Goal: Task Accomplishment & Management: Use online tool/utility

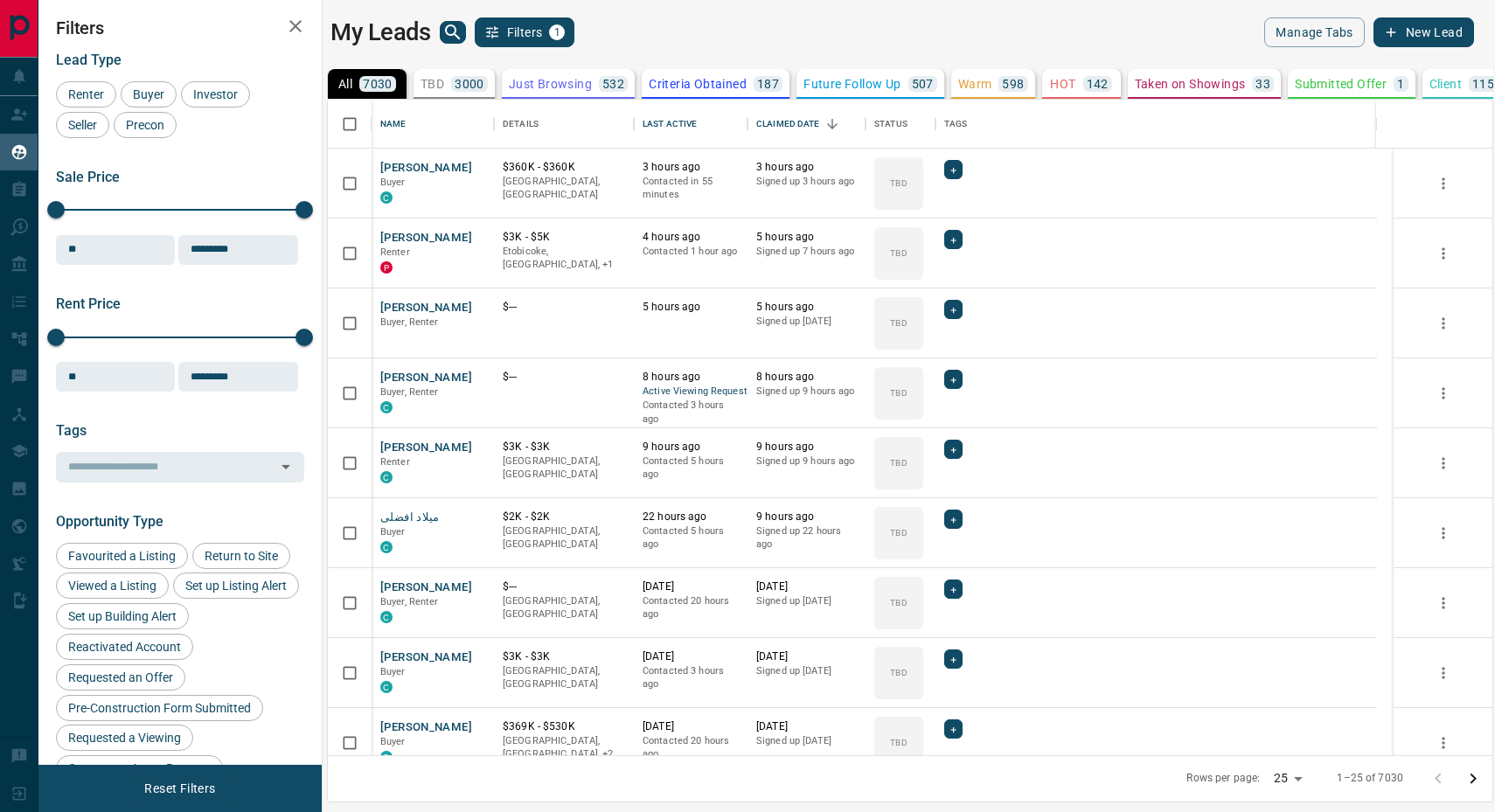
scroll to position [640, 1149]
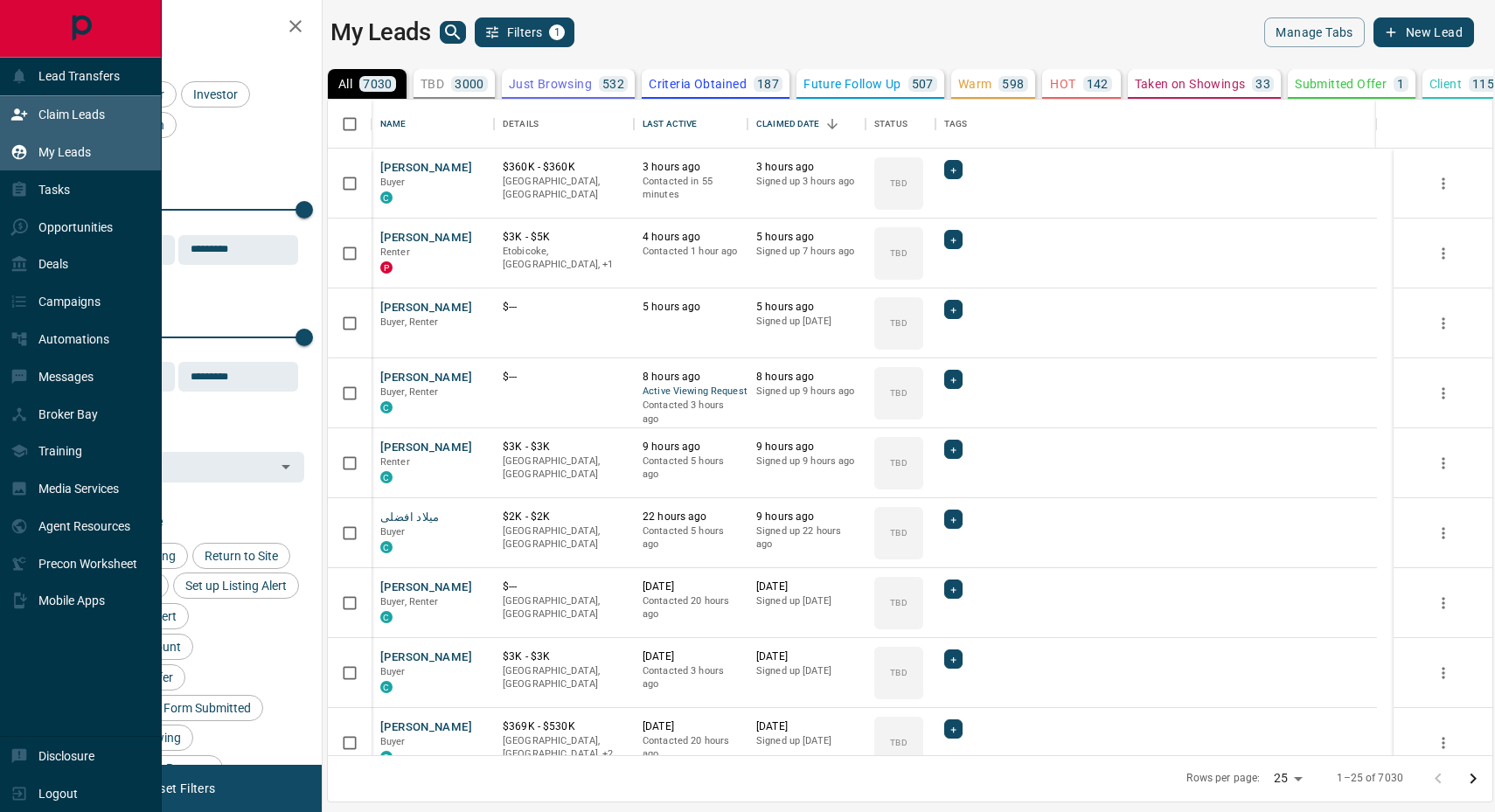
click at [86, 118] on p "Claim Leads" at bounding box center [72, 114] width 67 height 14
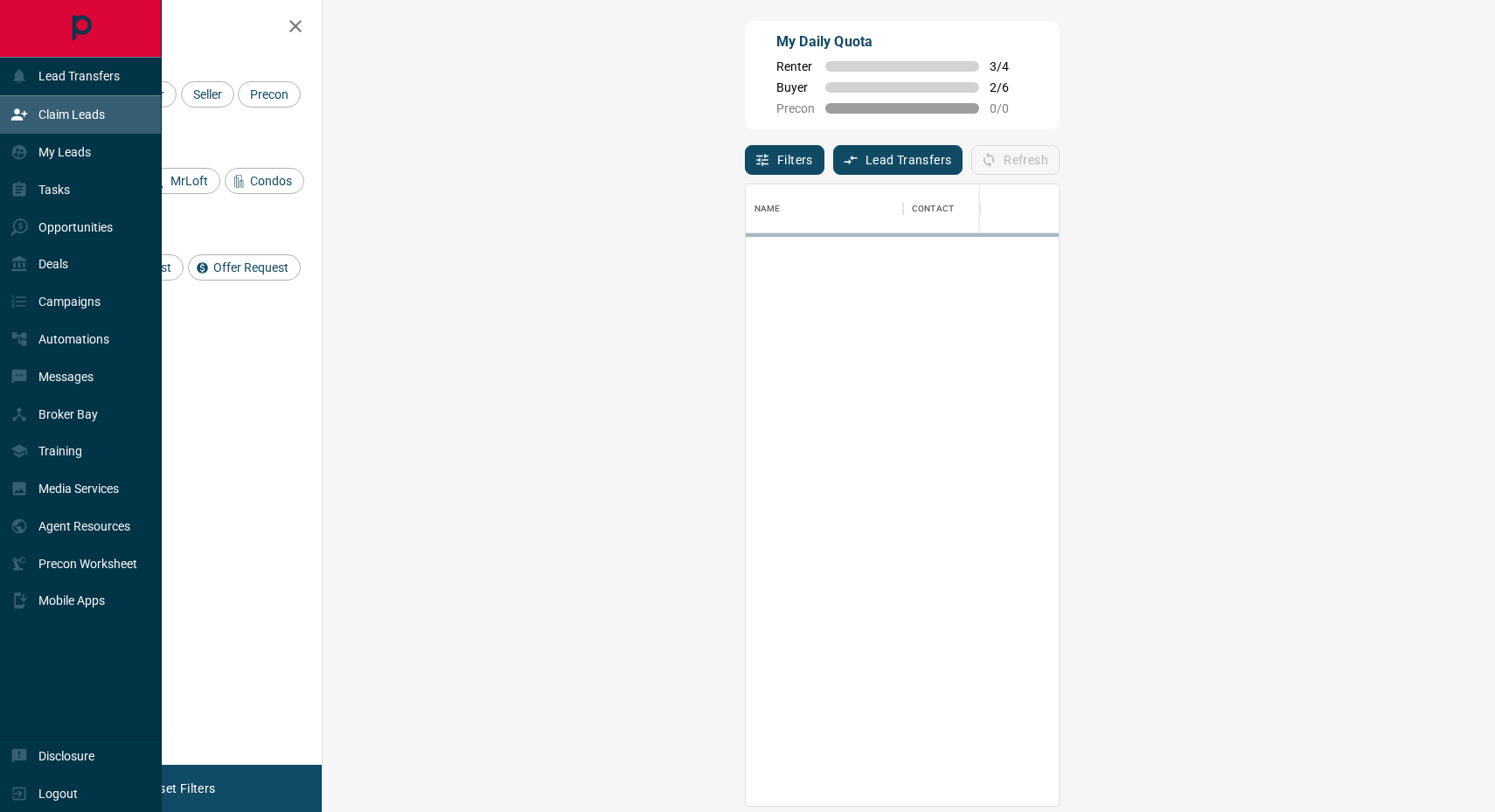
scroll to position [606, 1120]
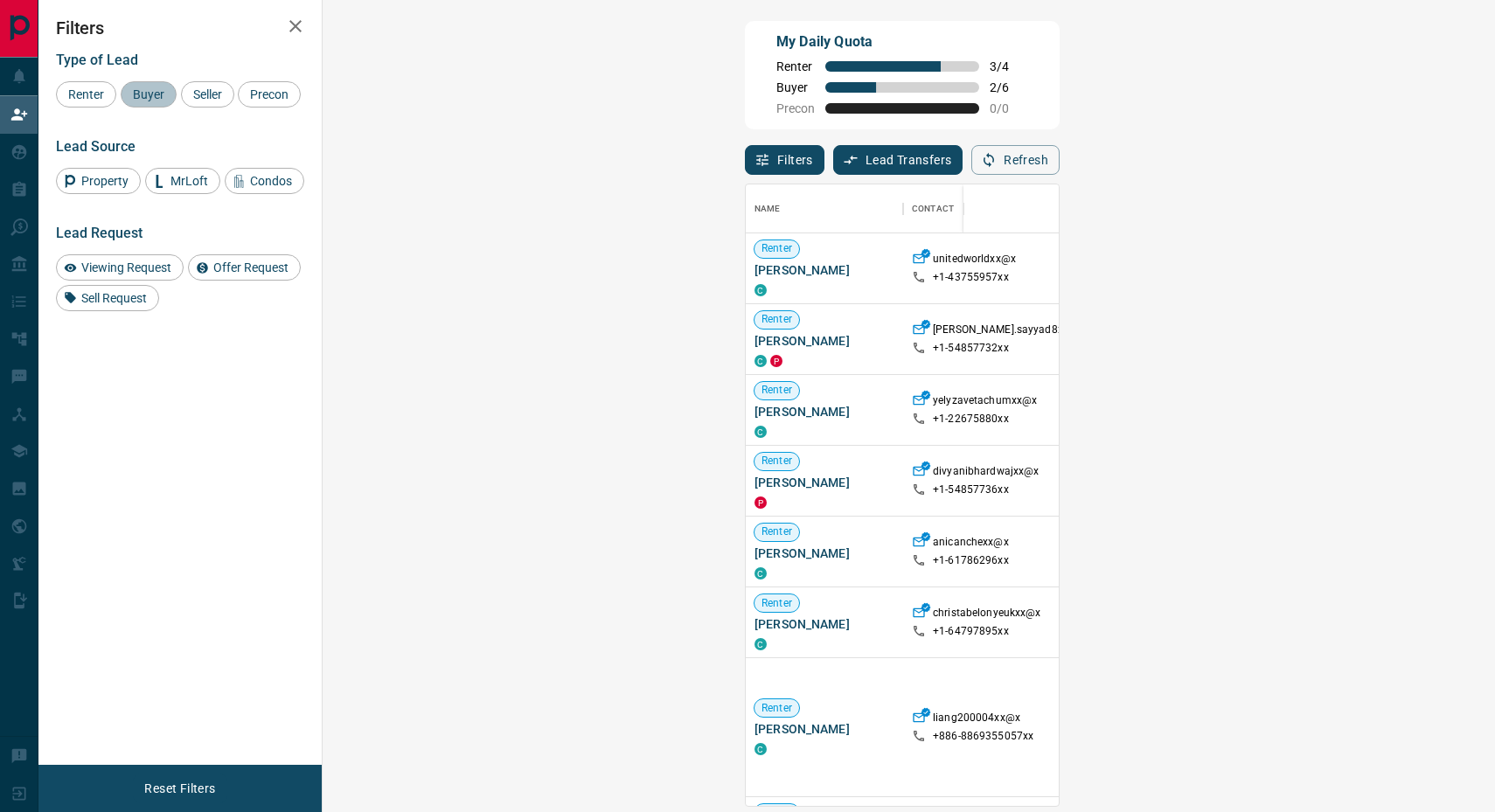
click at [148, 95] on span "Buyer" at bounding box center [148, 95] width 44 height 14
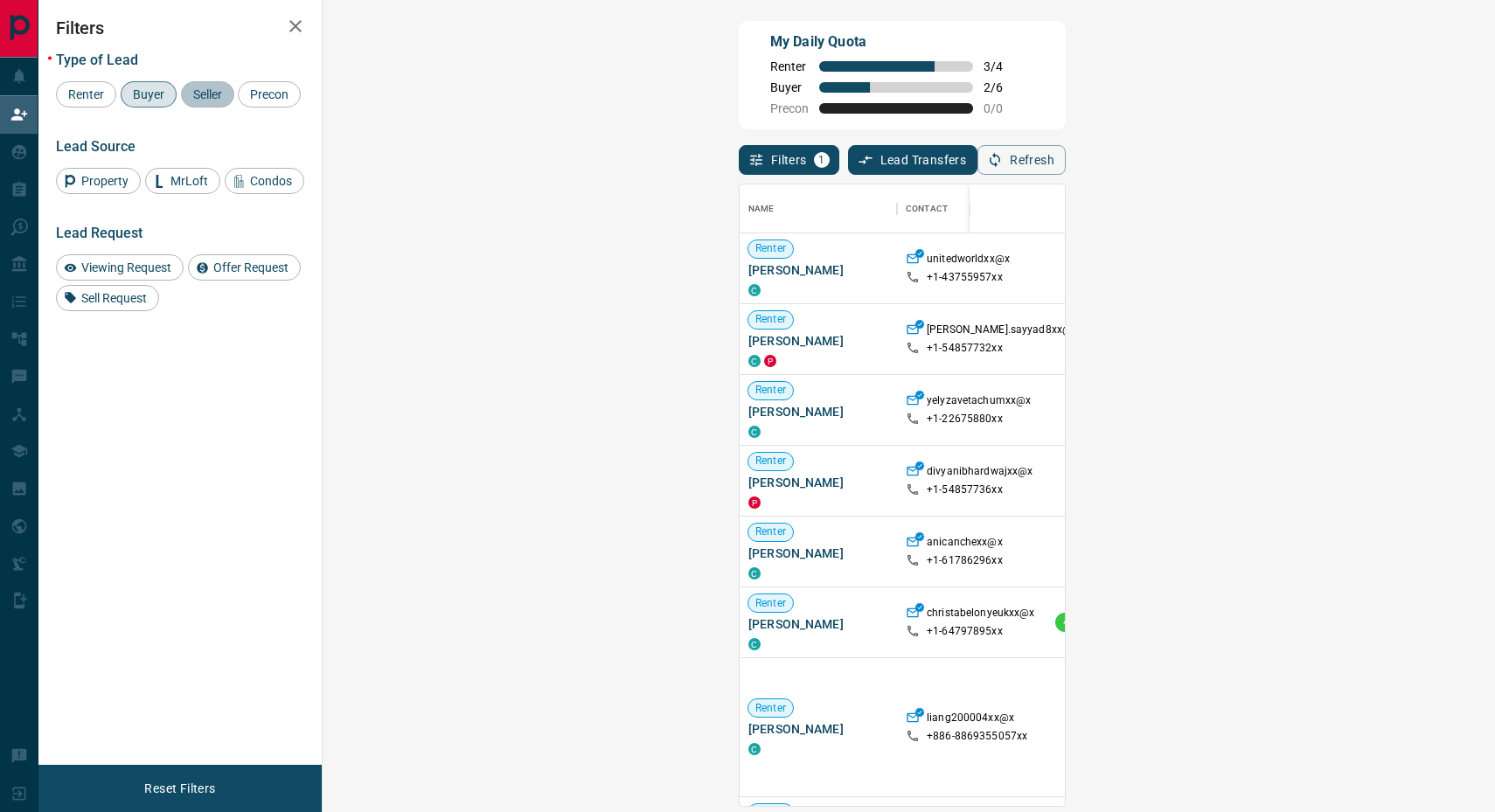
click at [194, 97] on span "Seller" at bounding box center [207, 95] width 41 height 14
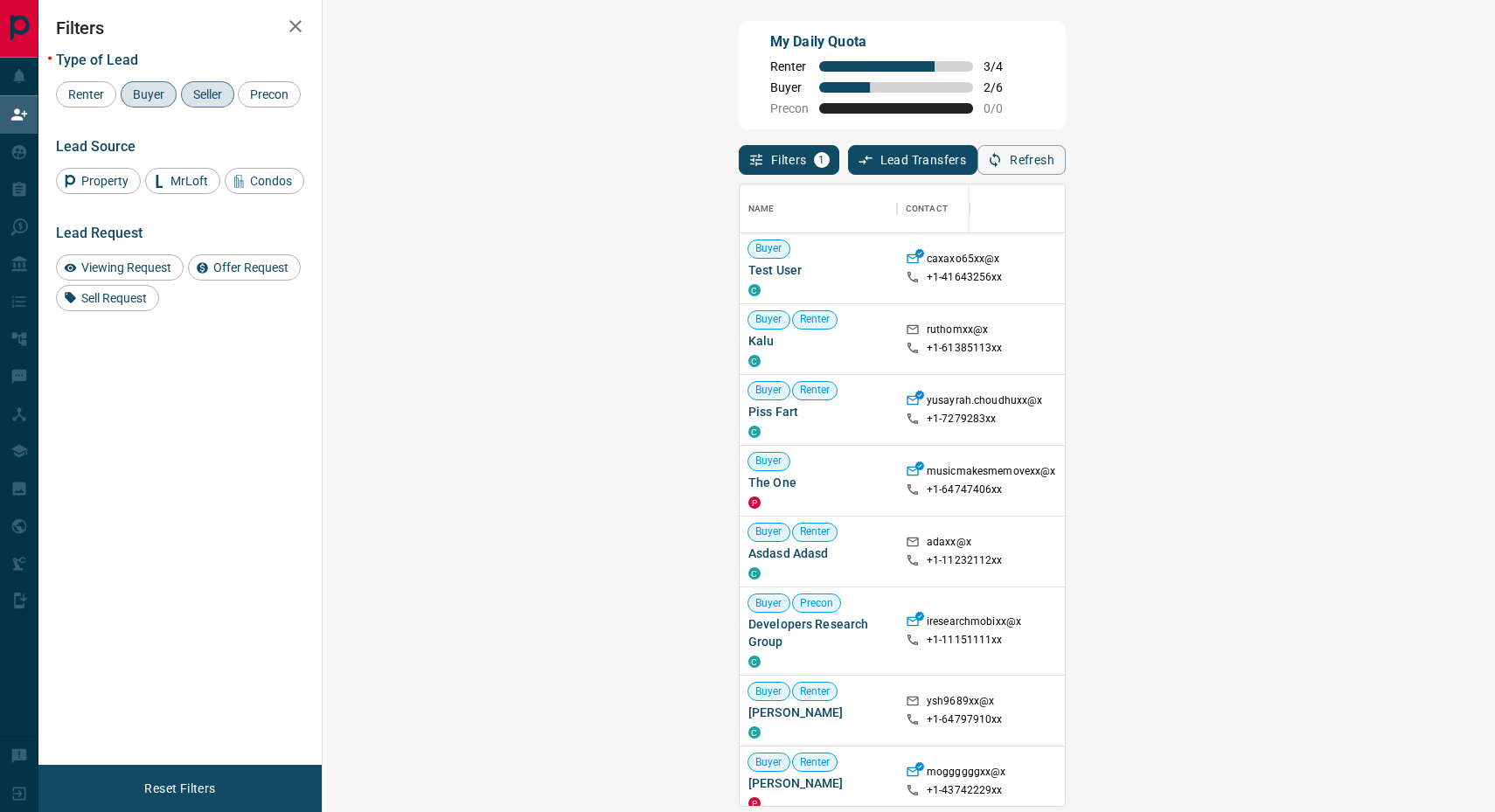
click at [1062, 69] on div "My Daily Quota Renter 3 / 4 Buyer 2 / 6 Precon 0 / 0" at bounding box center [902, 75] width 327 height 108
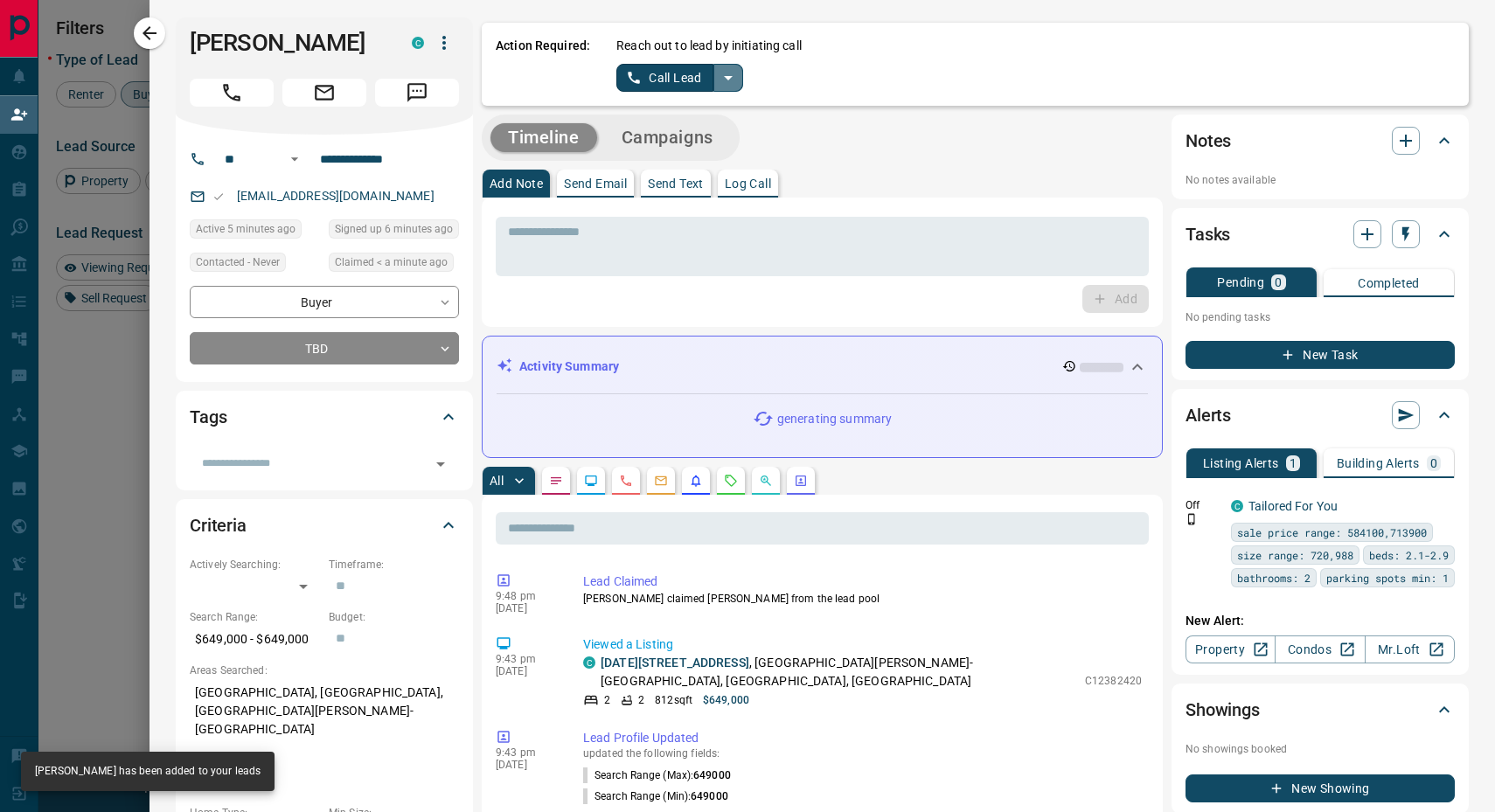
click at [724, 77] on icon "split button" at bounding box center [728, 78] width 9 height 4
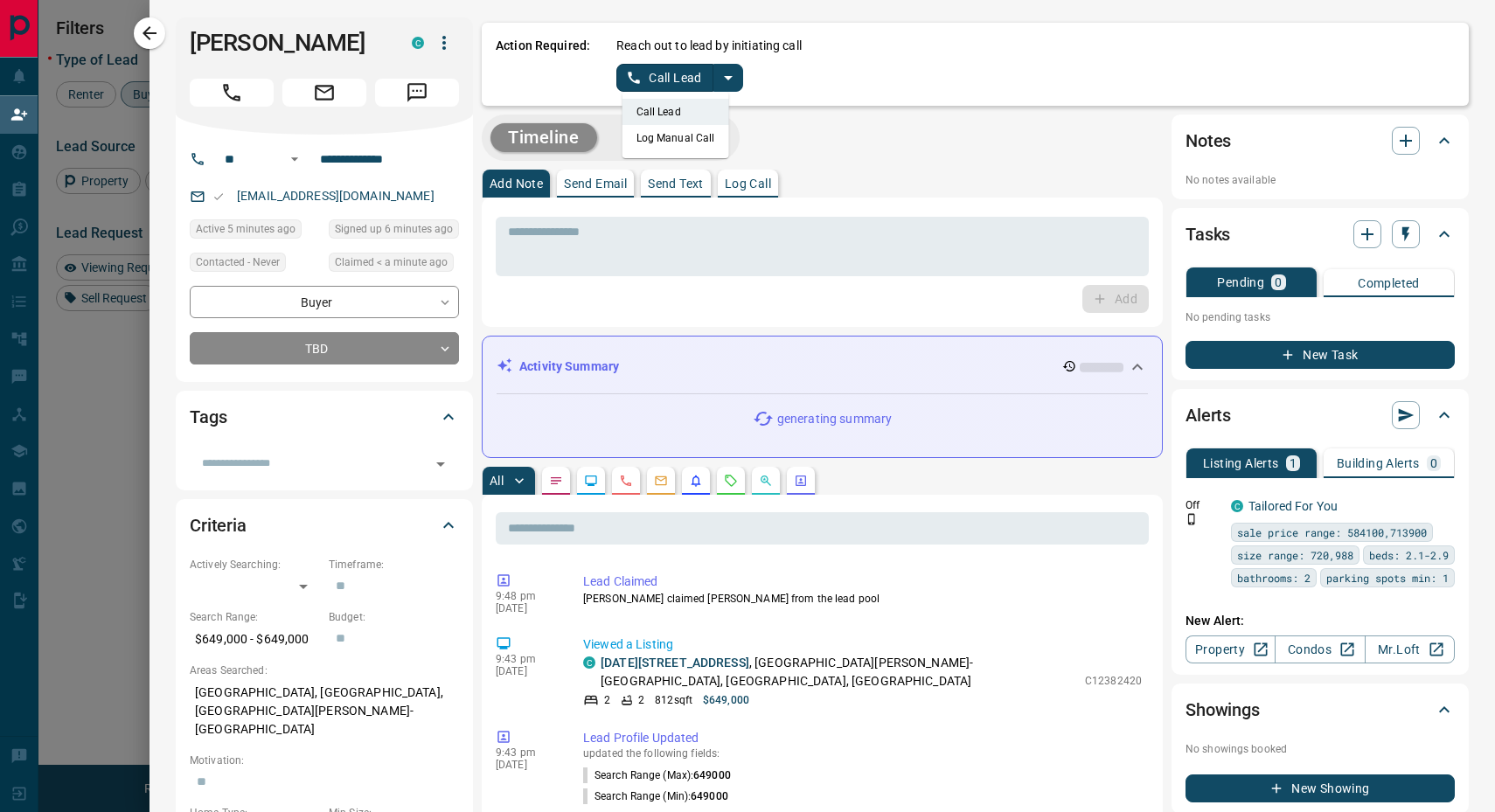
click at [650, 140] on li "Log Manual Call" at bounding box center [676, 138] width 107 height 26
click at [641, 83] on button "Log Manual Call" at bounding box center [674, 78] width 115 height 28
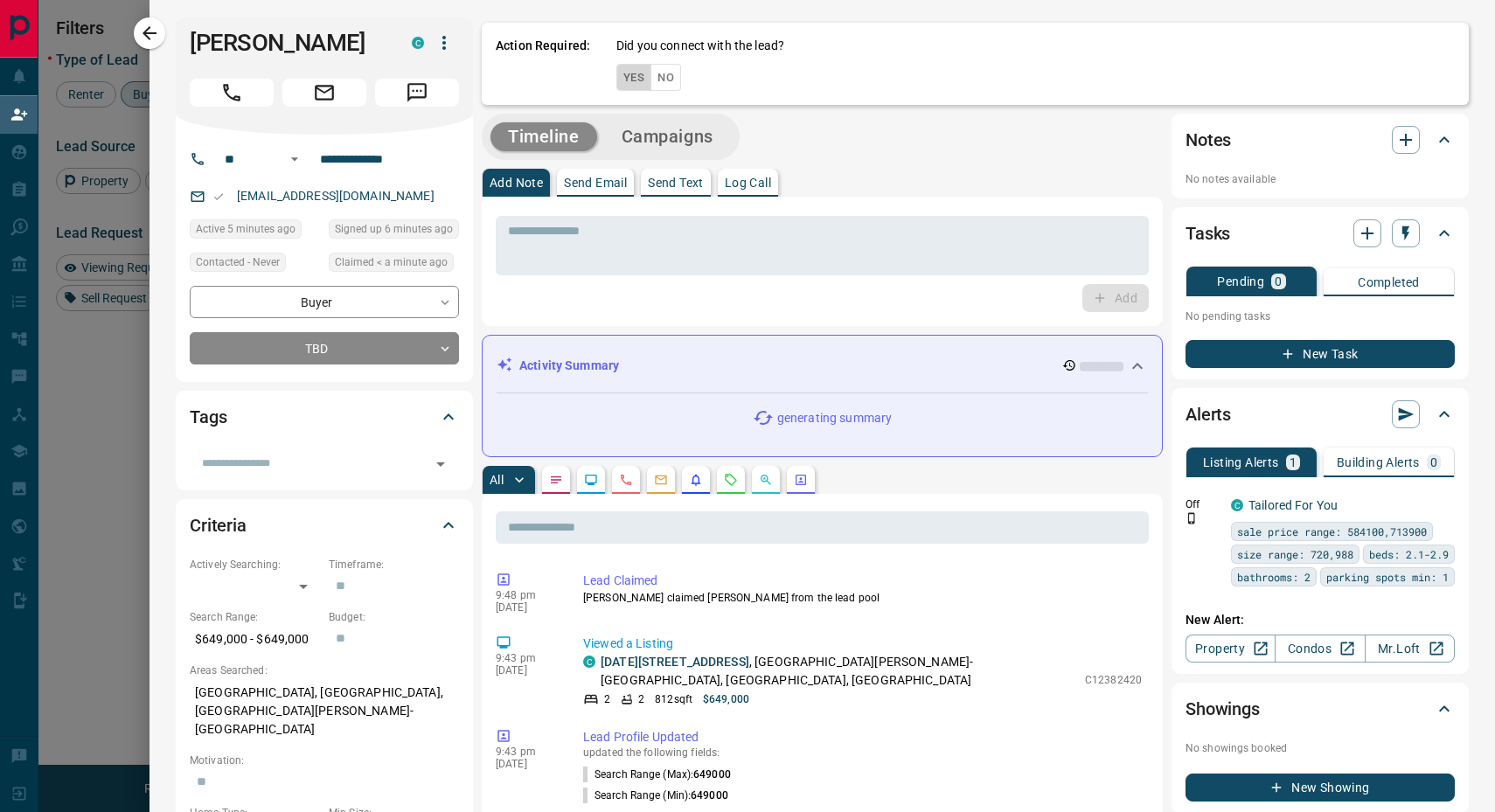
click at [619, 82] on button "Yes" at bounding box center [633, 77] width 35 height 27
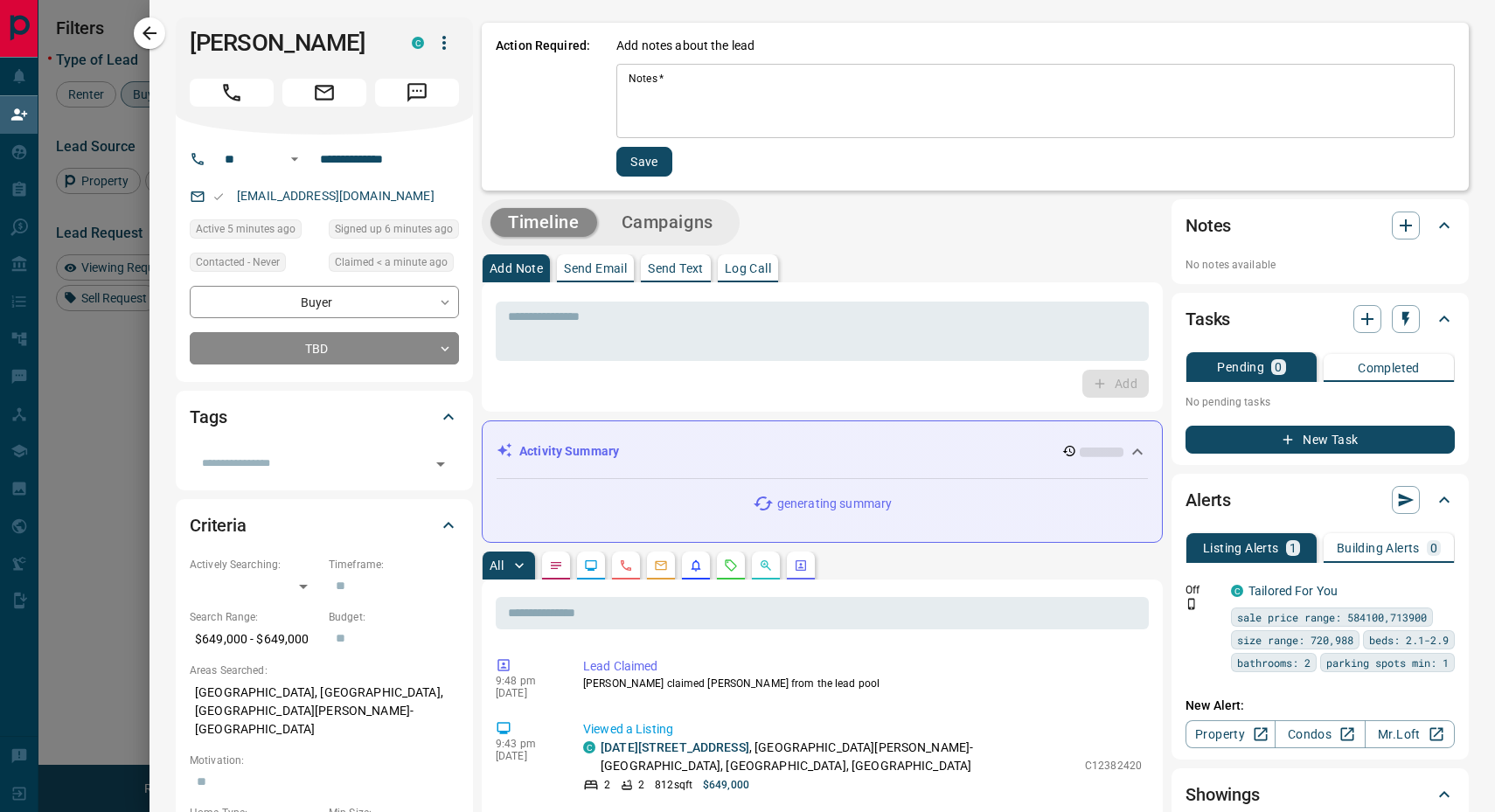
click at [653, 93] on textarea "Notes   *" at bounding box center [1036, 102] width 814 height 60
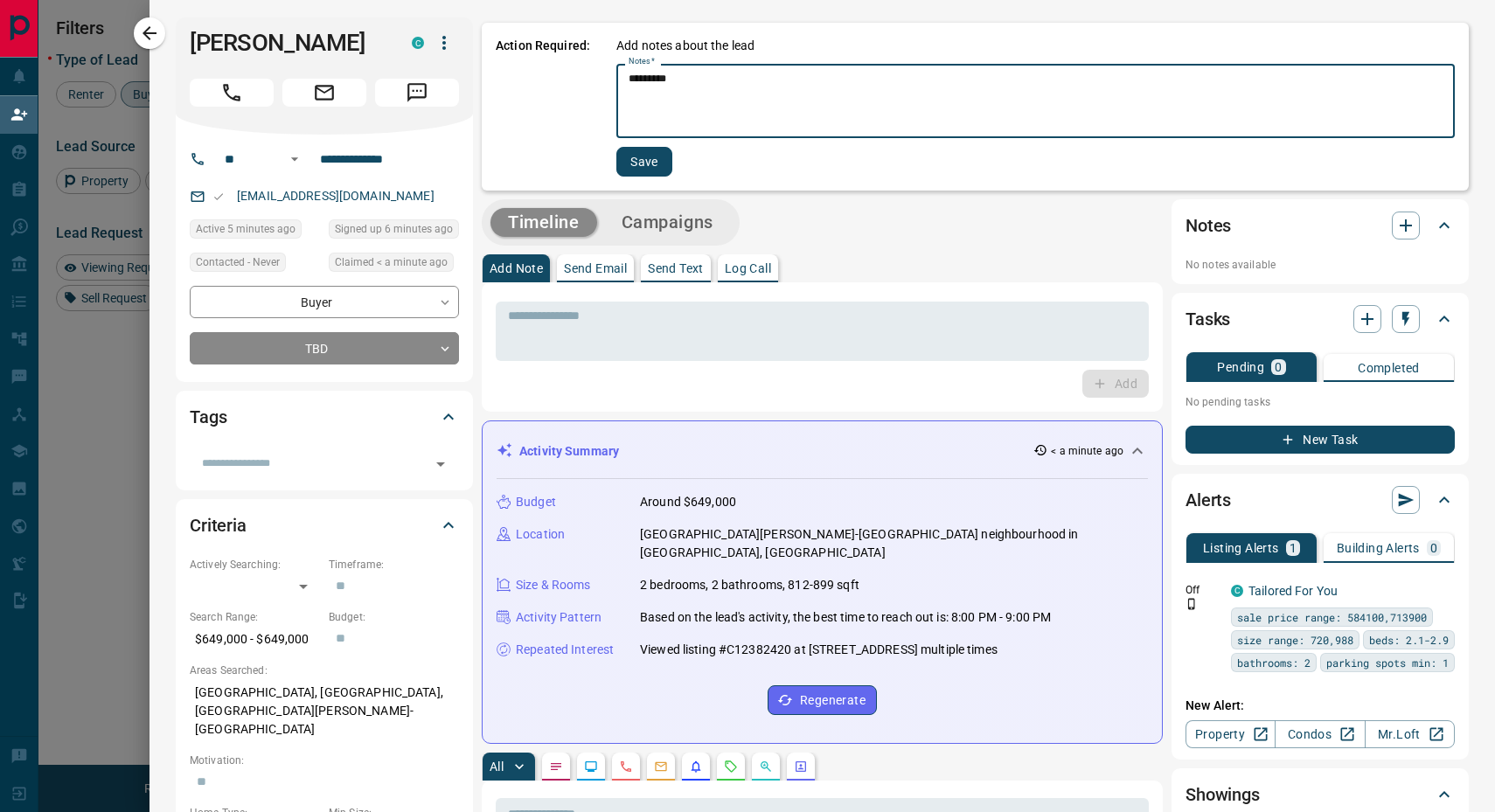
type textarea "*********"
click at [638, 157] on button "Save" at bounding box center [644, 162] width 56 height 30
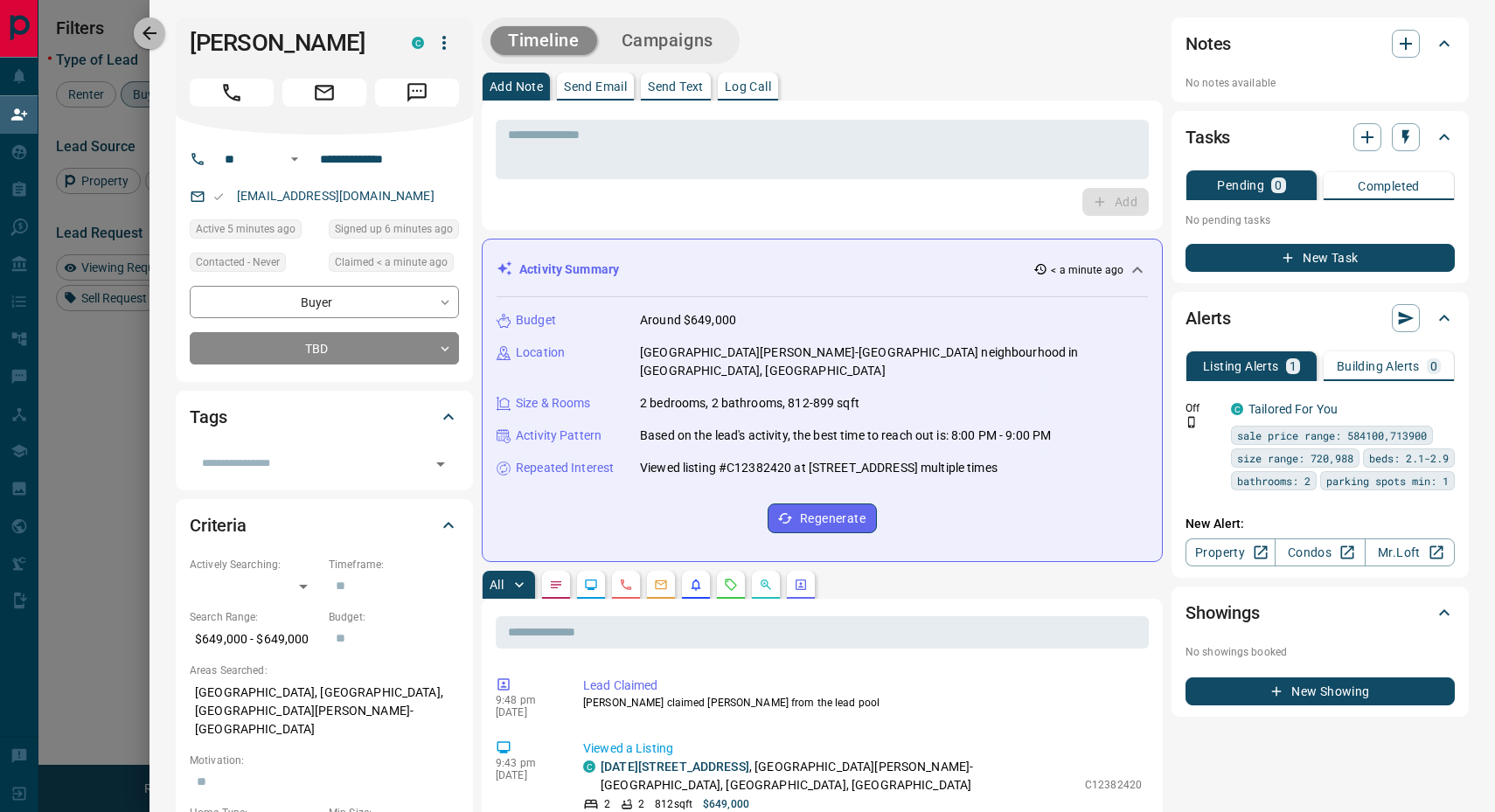
drag, startPoint x: 154, startPoint y: 40, endPoint x: 208, endPoint y: 86, distance: 70.9
click at [154, 40] on icon "button" at bounding box center [149, 33] width 21 height 21
